Goal: Information Seeking & Learning: Learn about a topic

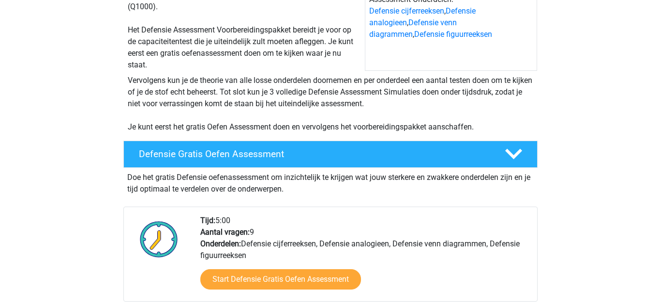
scroll to position [148, 0]
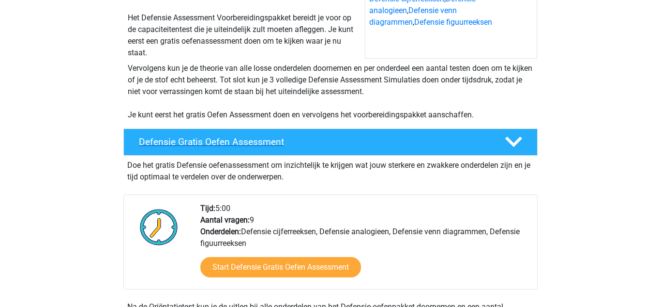
click at [259, 138] on h4 "Defensie Gratis Oefen Assessment" at bounding box center [314, 141] width 351 height 11
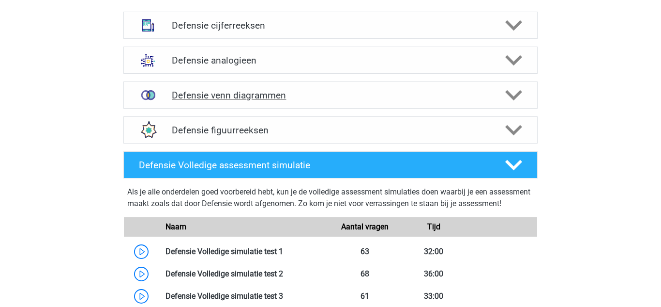
scroll to position [575, 0]
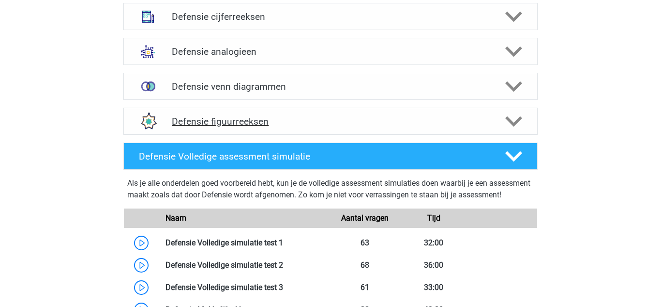
click at [267, 132] on div "Defensie figuurreeksen" at bounding box center [330, 121] width 415 height 27
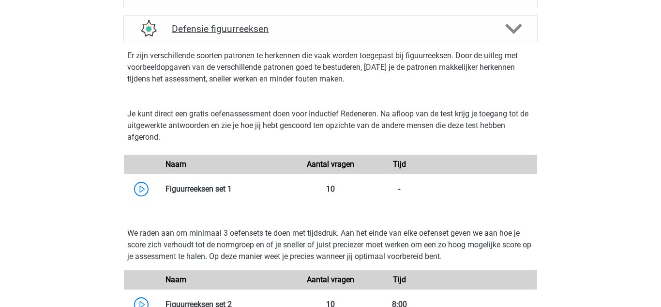
scroll to position [670, 0]
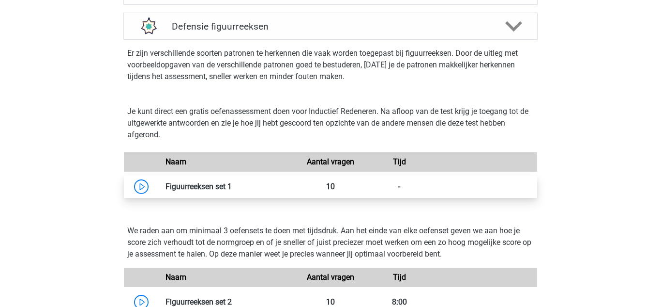
click at [232, 185] on link at bounding box center [232, 186] width 0 height 9
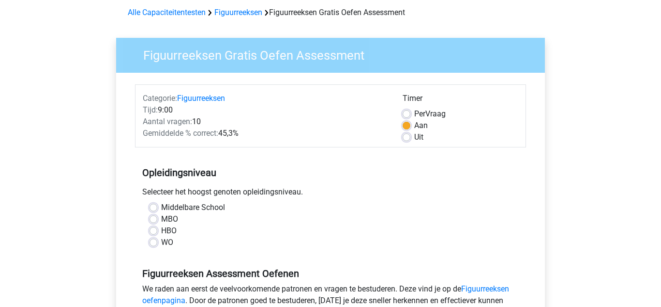
scroll to position [53, 0]
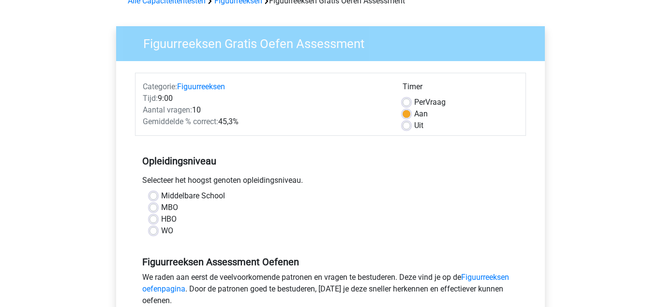
click at [154, 234] on div "WO" at bounding box center [331, 231] width 362 height 12
click at [161, 230] on label "WO" at bounding box center [167, 231] width 12 height 12
click at [154, 230] on input "WO" at bounding box center [154, 230] width 8 height 10
radio input "true"
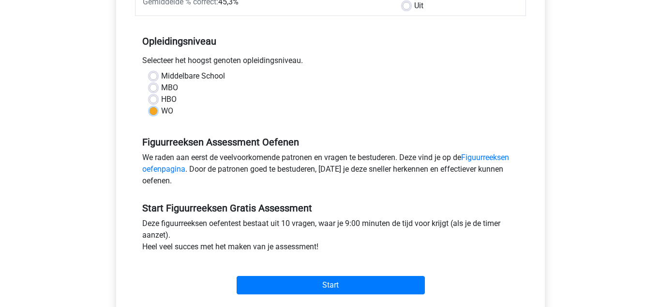
scroll to position [216, 0]
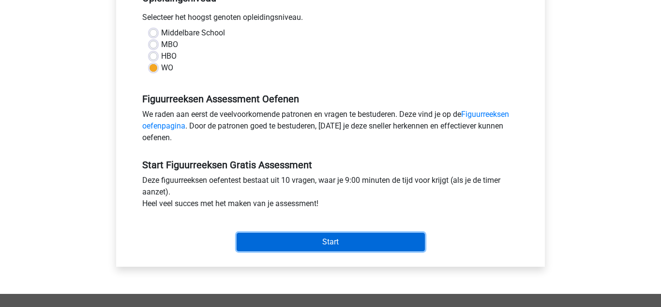
click at [271, 238] on input "Start" at bounding box center [331, 241] width 188 height 18
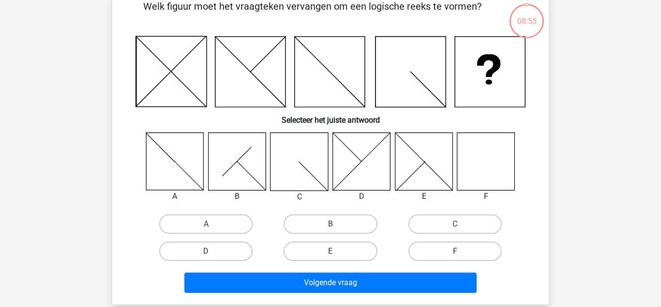
scroll to position [53, 0]
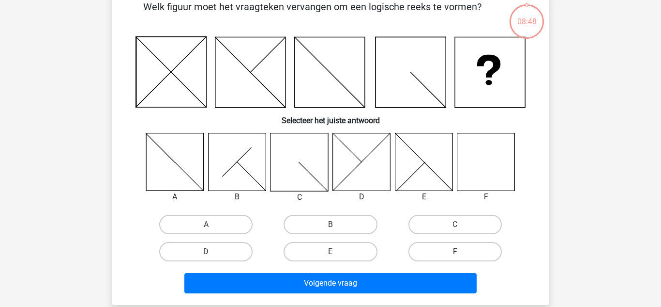
click at [469, 250] on label "F" at bounding box center [455, 251] width 93 height 19
click at [461, 251] on input "F" at bounding box center [458, 254] width 6 height 6
radio input "true"
click at [432, 292] on div "Volgende vraag" at bounding box center [331, 285] width 374 height 24
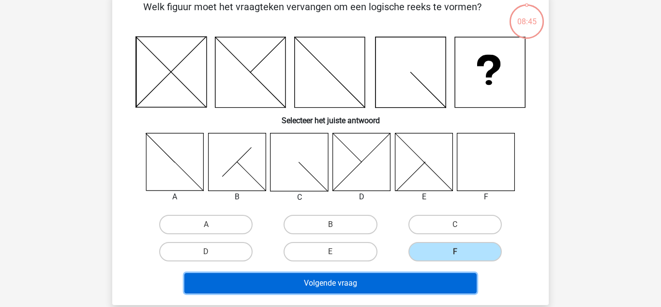
click at [428, 284] on button "Volgende vraag" at bounding box center [330, 283] width 293 height 20
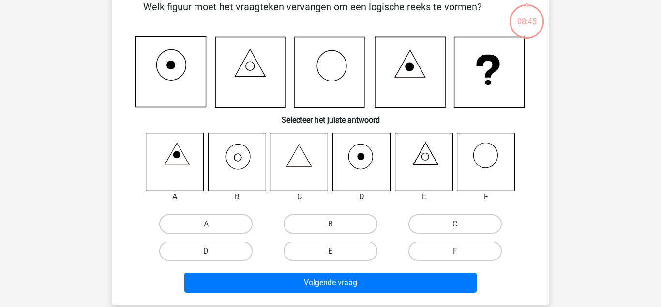
scroll to position [45, 0]
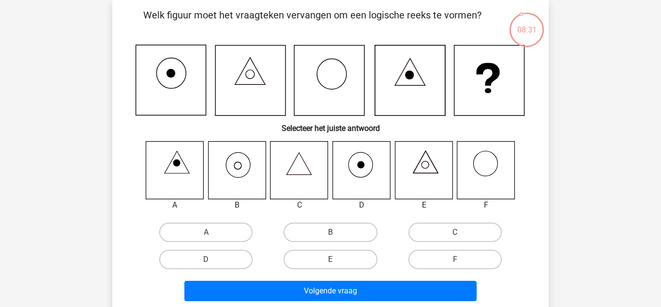
click at [243, 165] on icon at bounding box center [237, 170] width 58 height 58
click at [365, 227] on label "B" at bounding box center [330, 231] width 93 height 19
click at [337, 232] on input "B" at bounding box center [334, 235] width 6 height 6
radio input "true"
click at [352, 301] on div "Volgende vraag" at bounding box center [331, 292] width 374 height 24
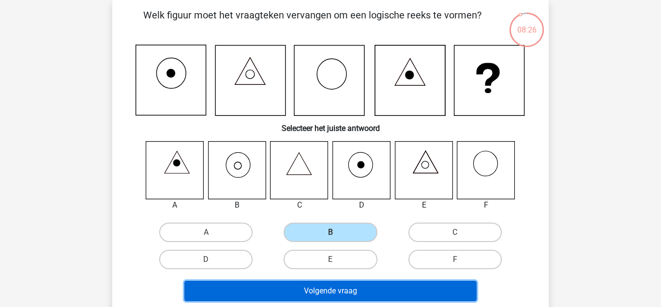
click at [356, 293] on button "Volgende vraag" at bounding box center [330, 290] width 293 height 20
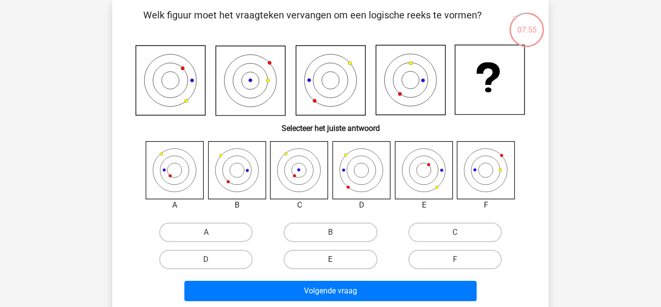
click at [342, 263] on label "E" at bounding box center [330, 258] width 93 height 19
click at [337, 263] on input "E" at bounding box center [334, 262] width 6 height 6
radio input "true"
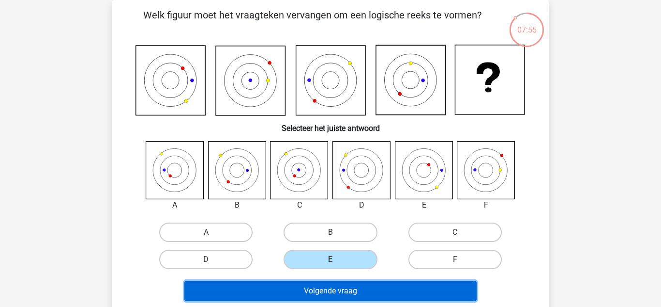
click at [342, 293] on button "Volgende vraag" at bounding box center [330, 290] width 293 height 20
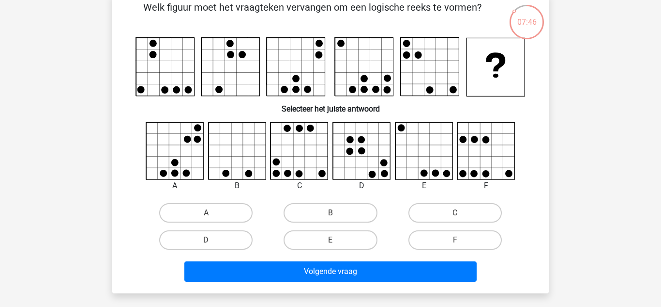
scroll to position [49, 0]
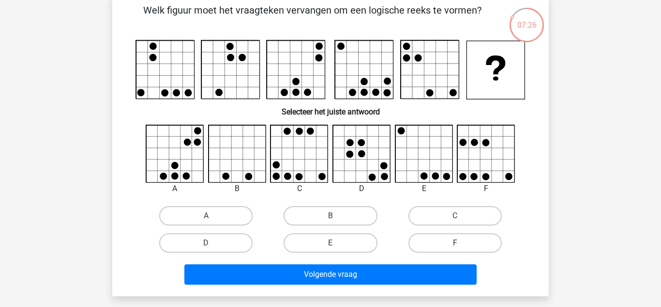
click at [407, 168] on icon at bounding box center [401, 165] width 12 height 12
click at [326, 247] on label "E" at bounding box center [330, 242] width 93 height 19
click at [331, 247] on input "E" at bounding box center [334, 246] width 6 height 6
radio input "true"
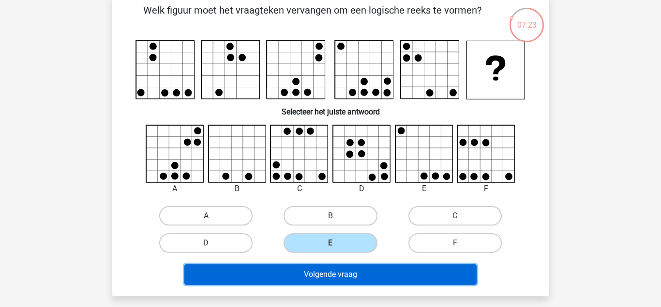
click at [326, 278] on button "Volgende vraag" at bounding box center [330, 274] width 293 height 20
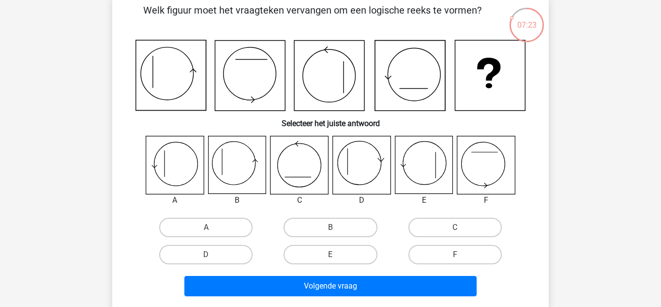
scroll to position [45, 0]
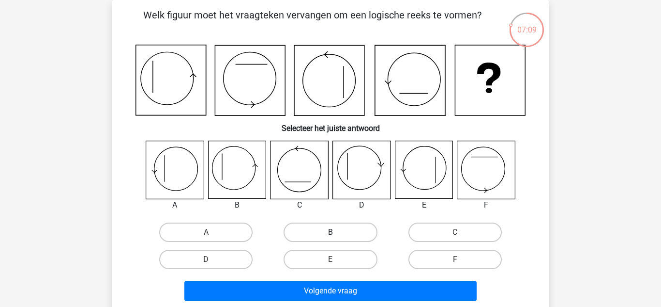
click at [316, 226] on label "B" at bounding box center [330, 231] width 93 height 19
click at [331, 232] on input "B" at bounding box center [334, 235] width 6 height 6
radio input "true"
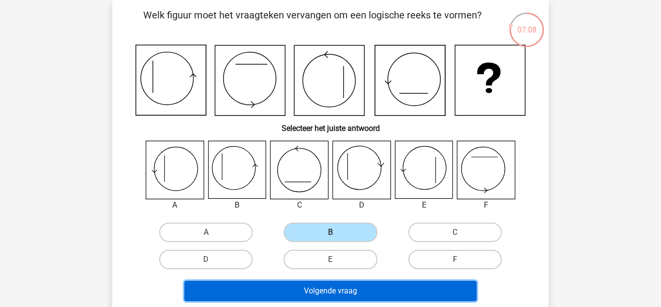
click at [307, 284] on button "Volgende vraag" at bounding box center [330, 290] width 293 height 20
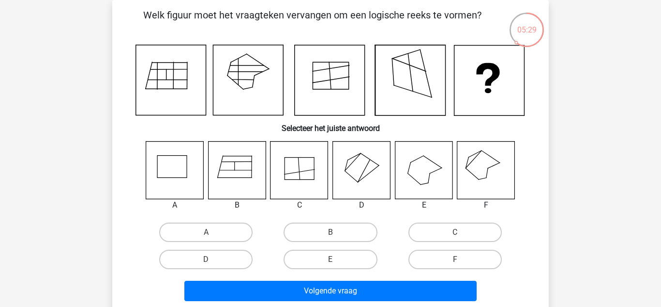
click at [238, 162] on icon at bounding box center [237, 170] width 58 height 58
click at [310, 223] on label "B" at bounding box center [330, 231] width 93 height 19
click at [331, 232] on input "B" at bounding box center [334, 235] width 6 height 6
radio input "true"
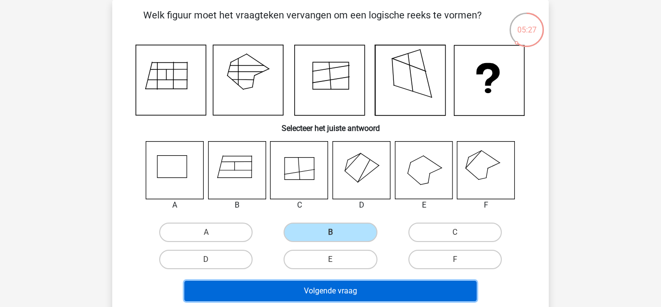
click at [311, 295] on button "Volgende vraag" at bounding box center [330, 290] width 293 height 20
